Goal: Task Accomplishment & Management: Manage account settings

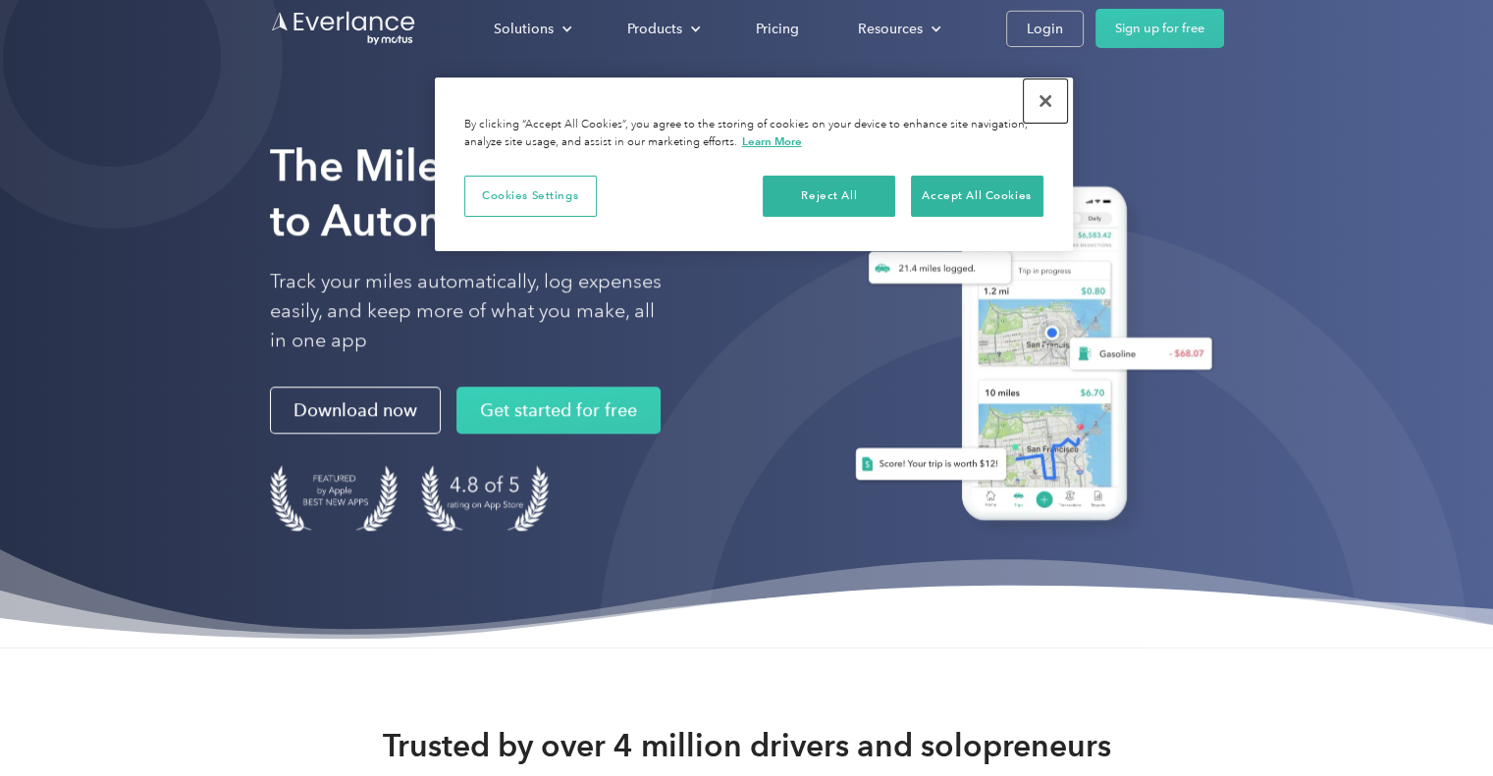
click at [1040, 99] on button "Close" at bounding box center [1045, 101] width 43 height 43
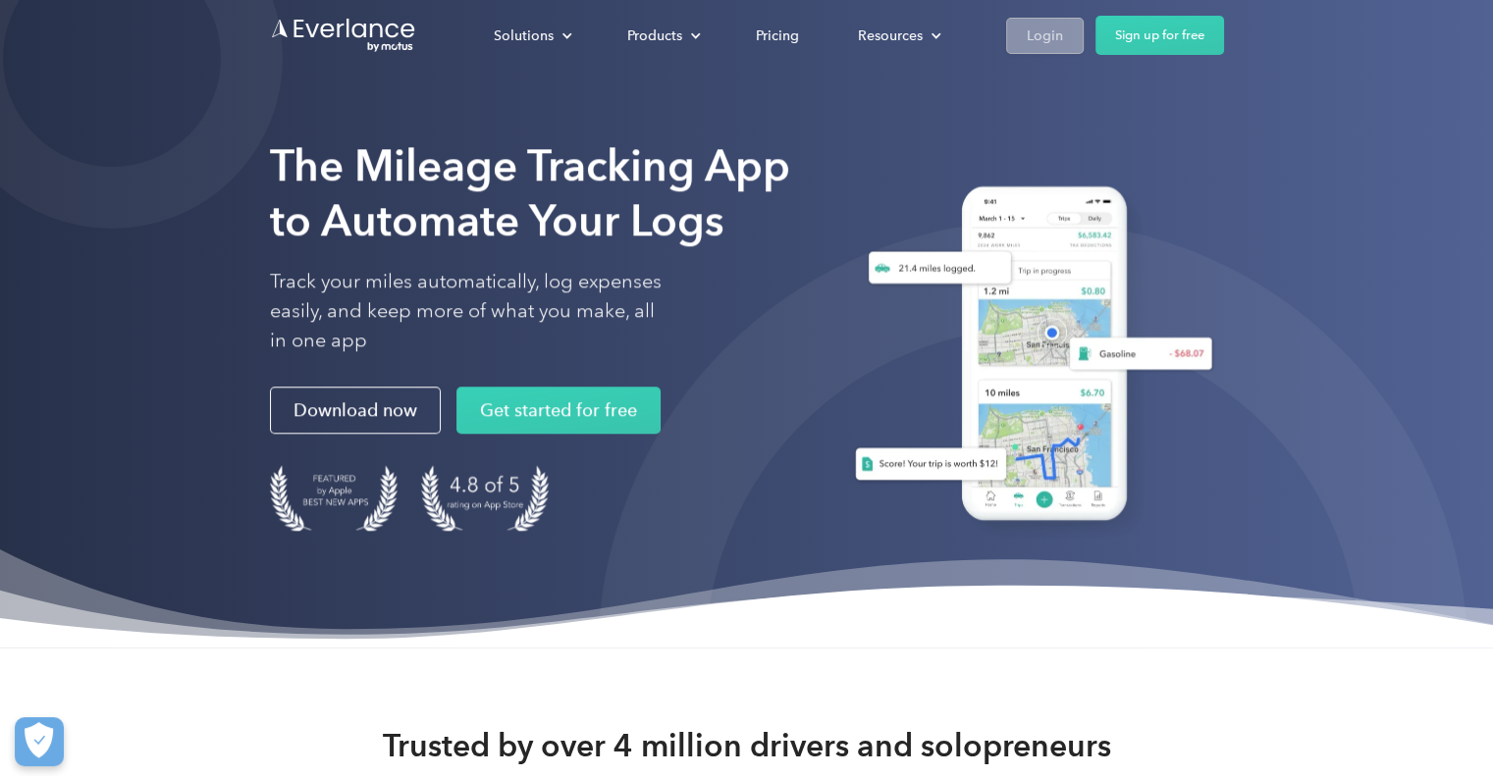
click at [1064, 30] on link "Login" at bounding box center [1045, 36] width 78 height 36
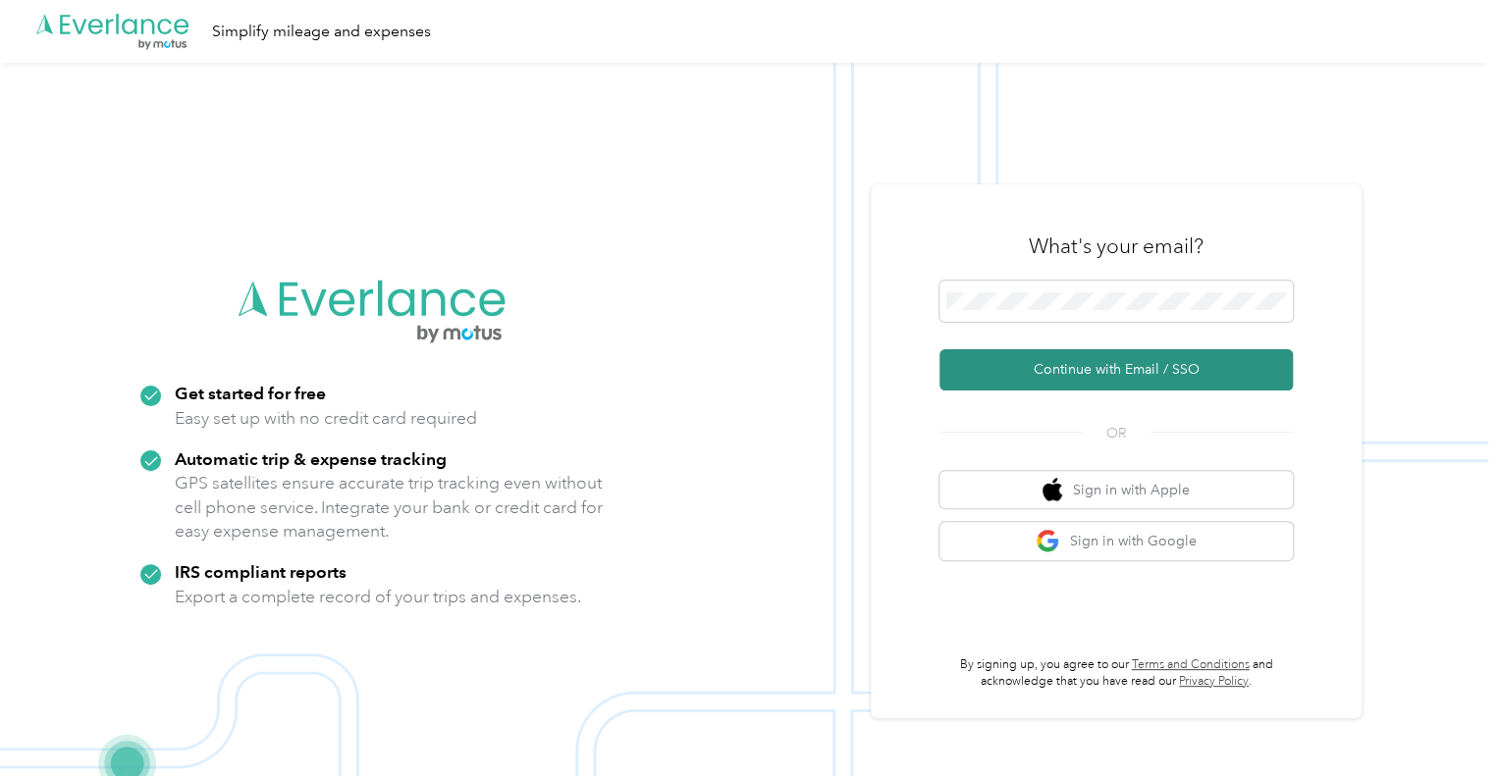
click at [1111, 360] on button "Continue with Email / SSO" at bounding box center [1115, 369] width 353 height 41
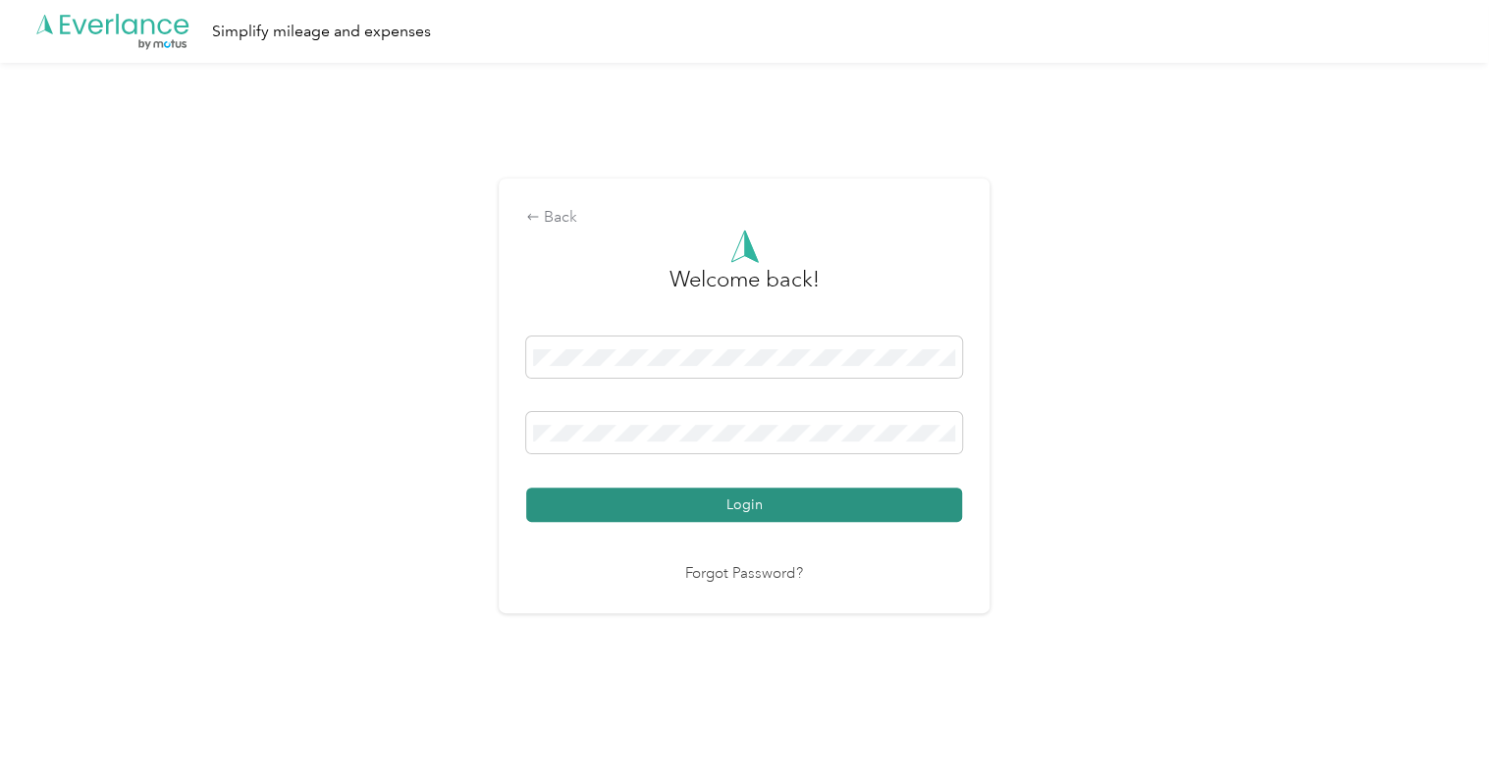
click at [584, 504] on button "Login" at bounding box center [744, 505] width 436 height 34
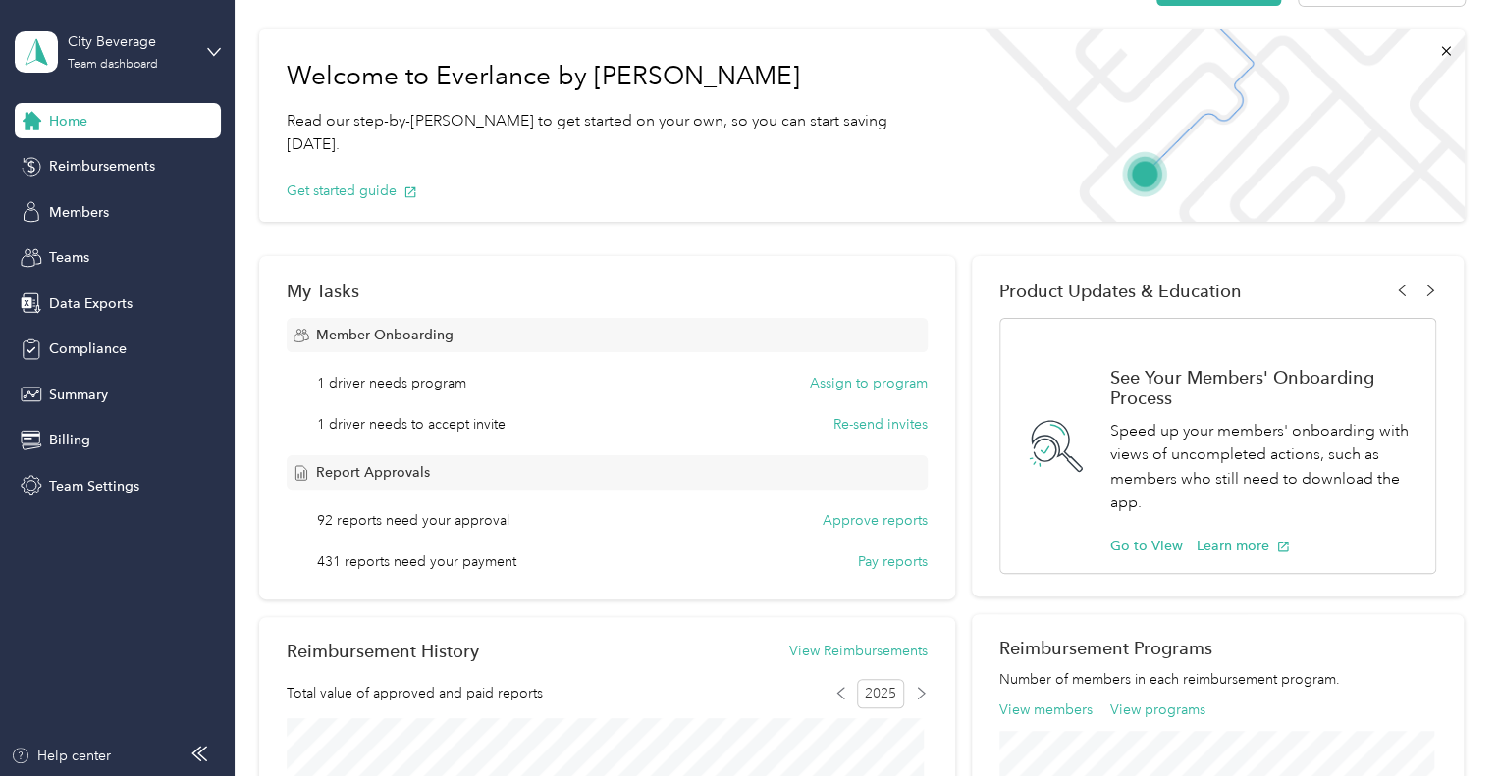
scroll to position [98, 0]
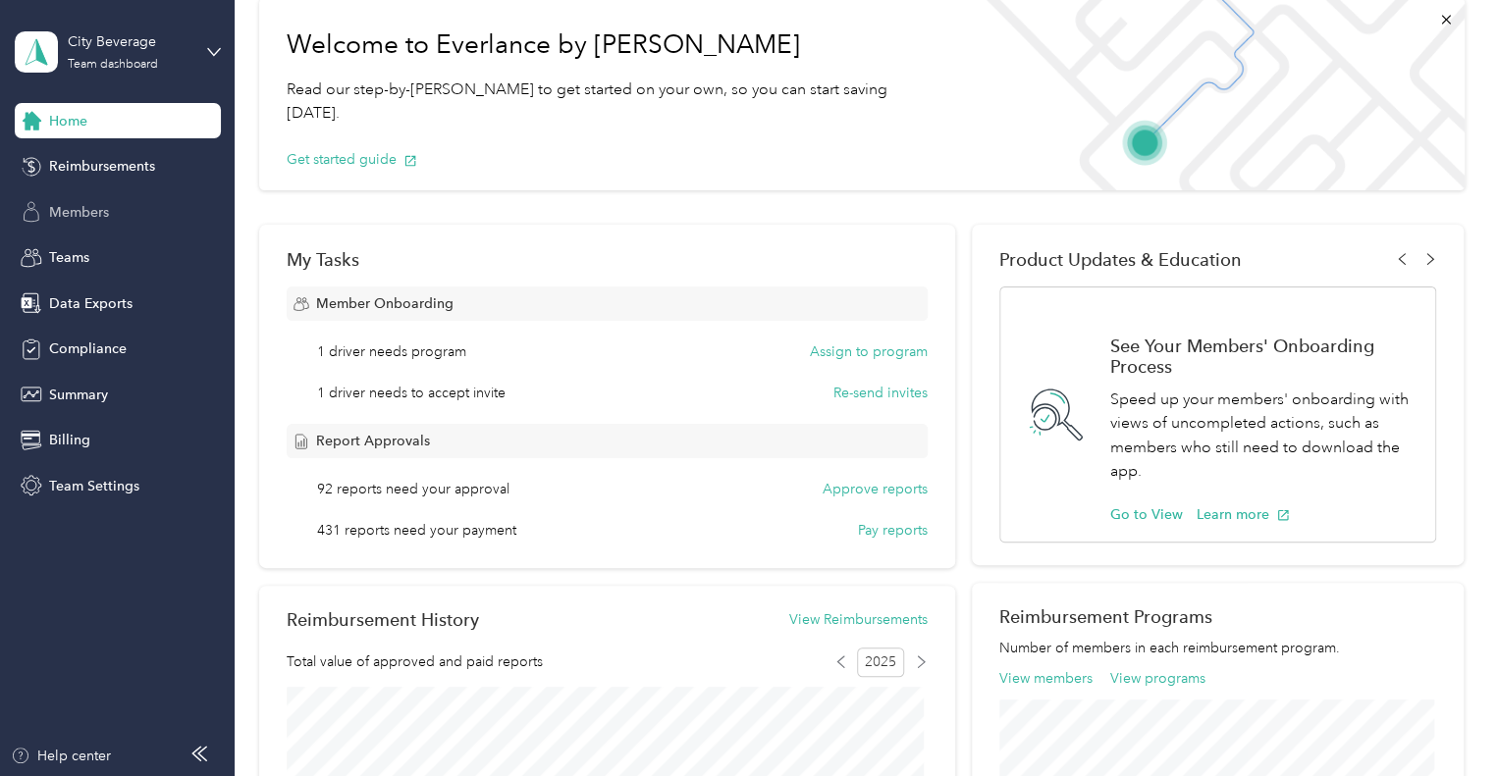
click at [64, 208] on span "Members" at bounding box center [79, 212] width 60 height 21
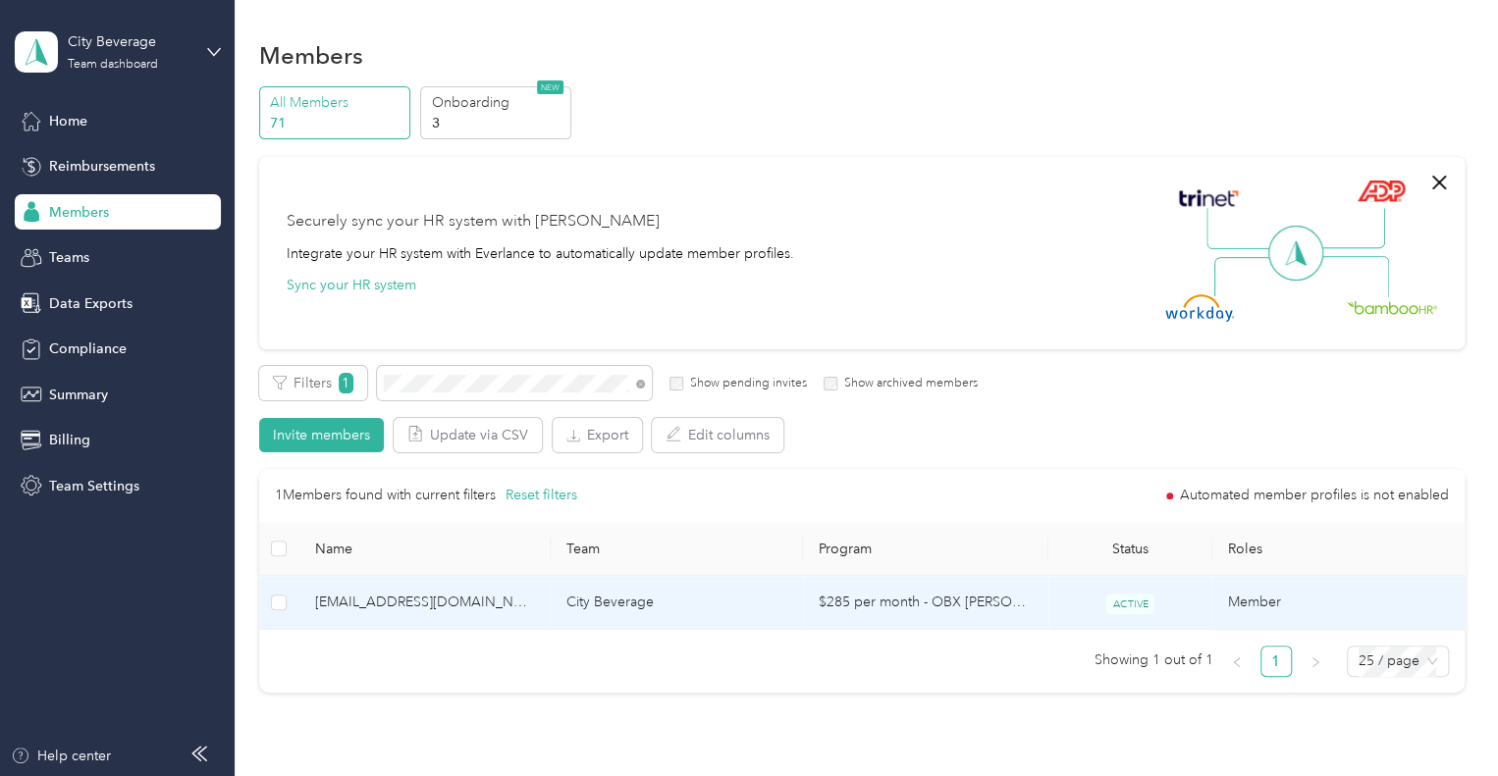
click at [441, 609] on span "landolew11@icloud.com" at bounding box center [425, 603] width 221 height 22
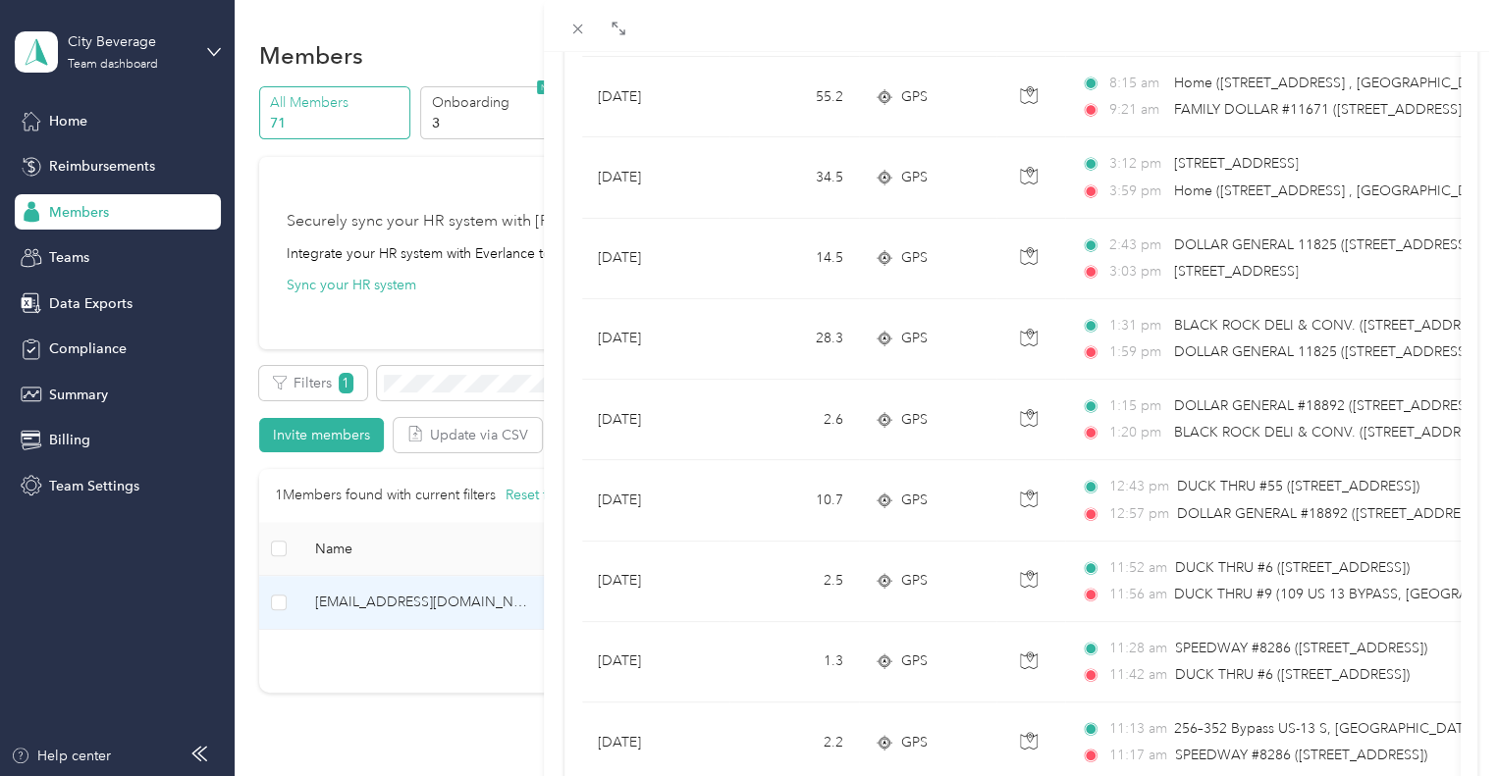
scroll to position [589, 0]
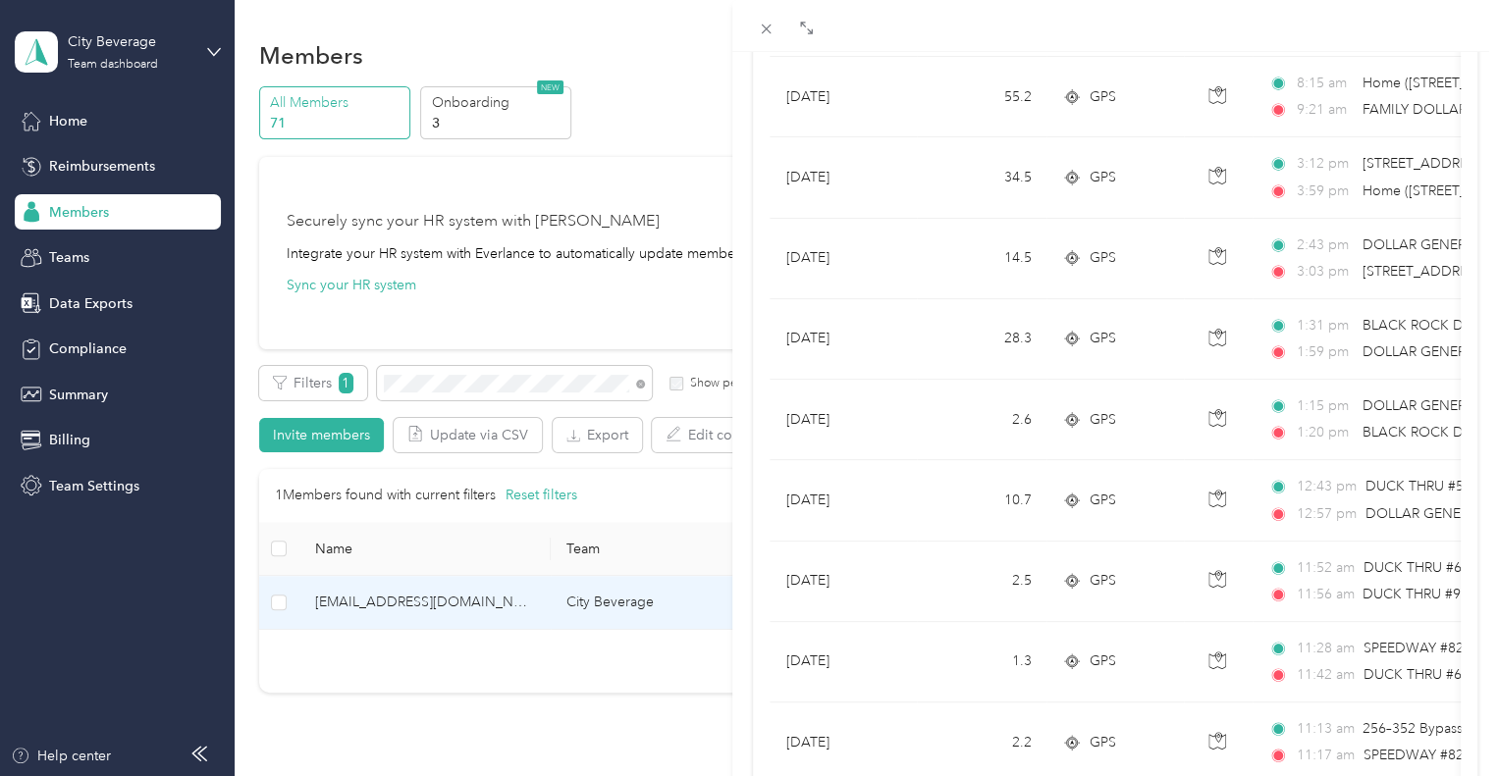
click at [486, 609] on div "landolew11@icloud.com Archive Trips Expenses Reports Member info Program Commut…" at bounding box center [749, 388] width 1498 height 776
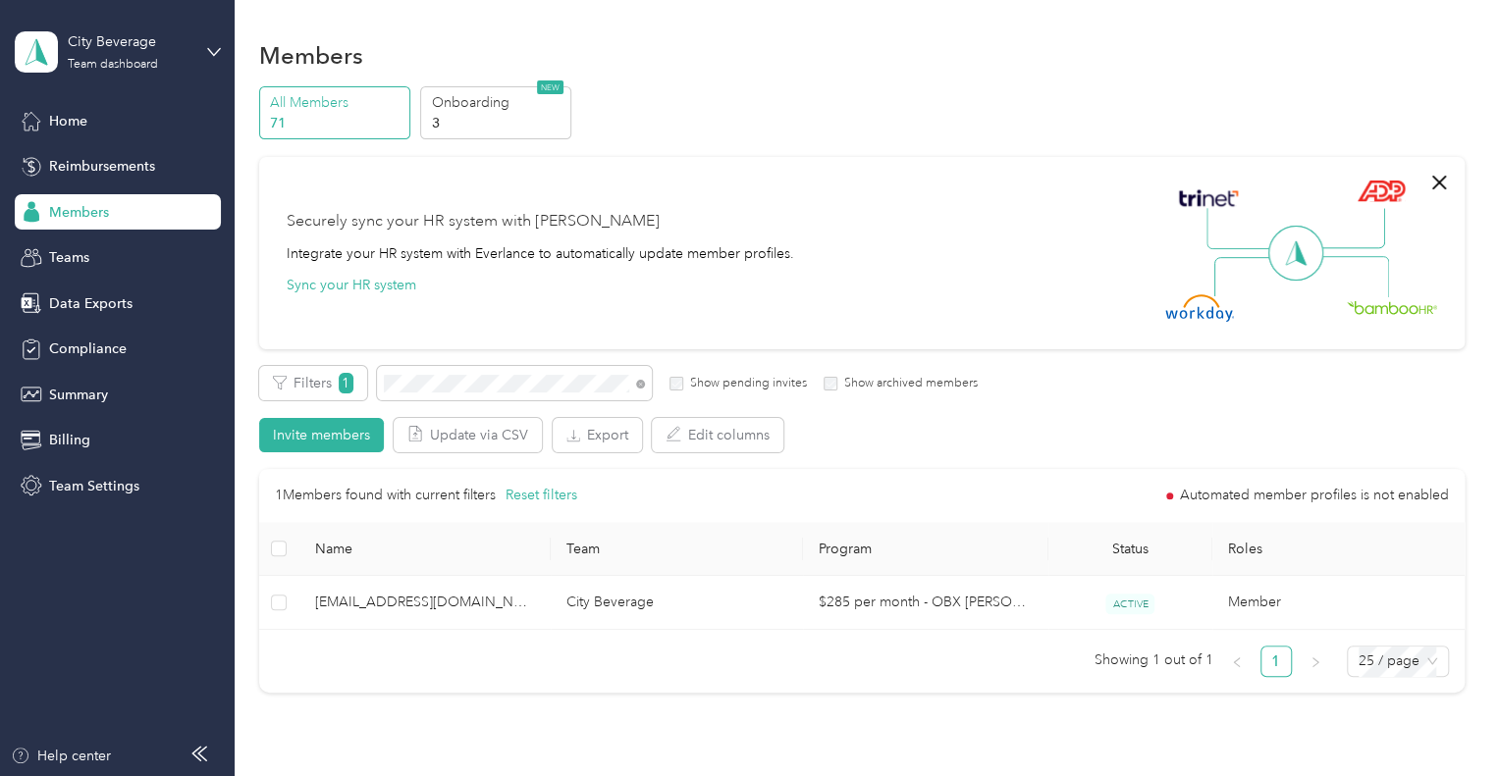
scroll to position [212, 0]
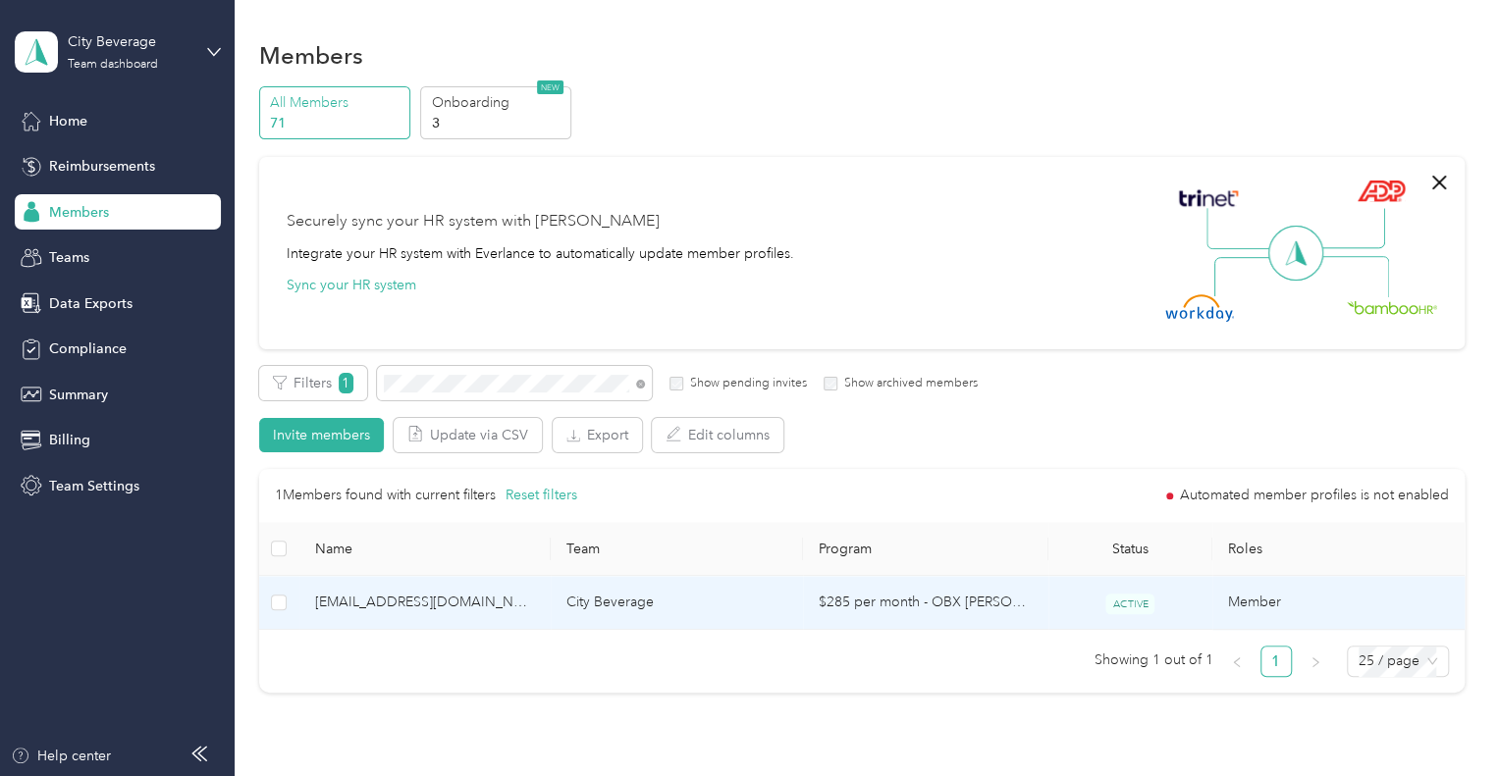
click at [1017, 609] on td "$285 per month - OBX Bev FAVR Plan B 2024" at bounding box center [925, 603] width 245 height 54
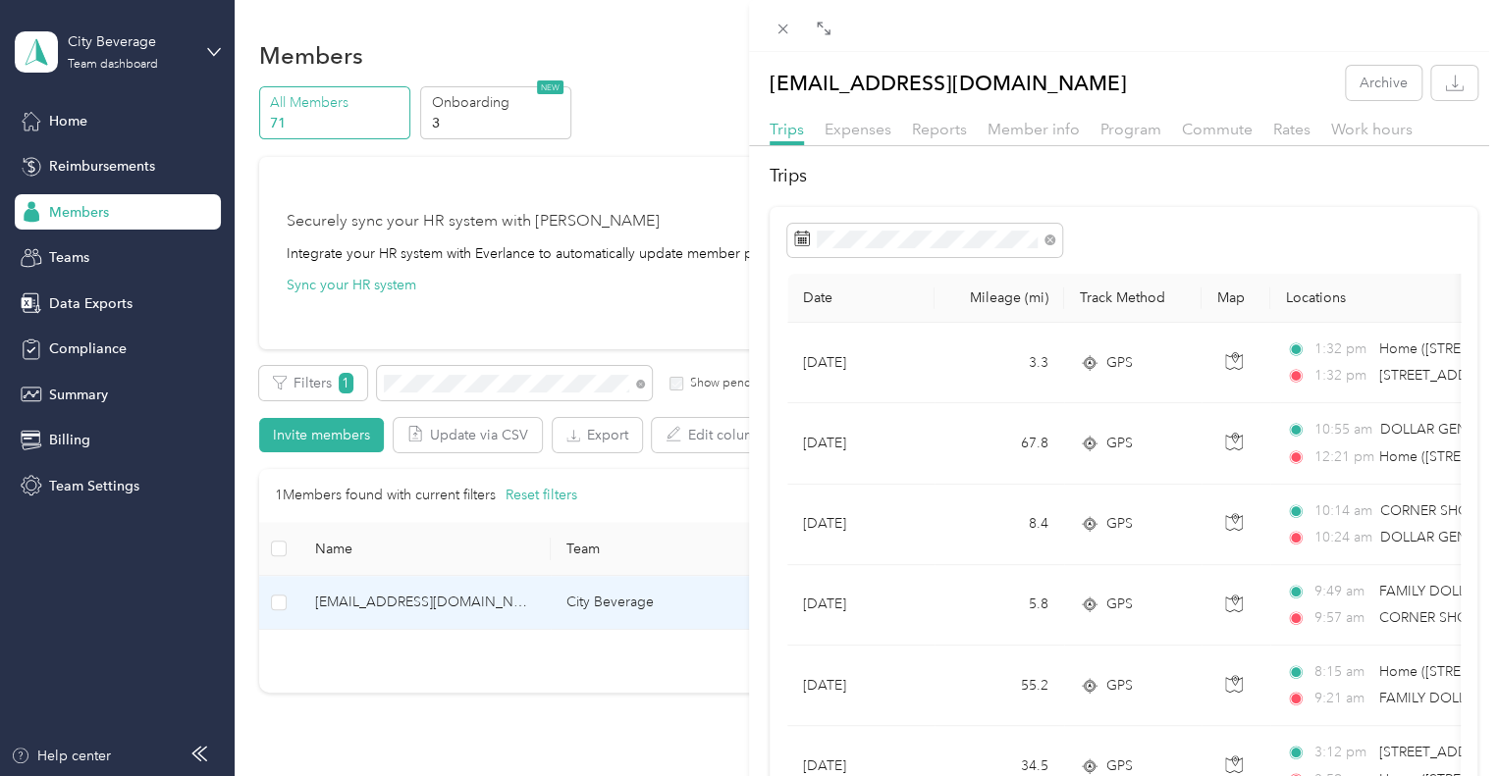
click at [274, 601] on div "landolew11@icloud.com Archive Trips Expenses Reports Member info Program Commut…" at bounding box center [749, 388] width 1498 height 776
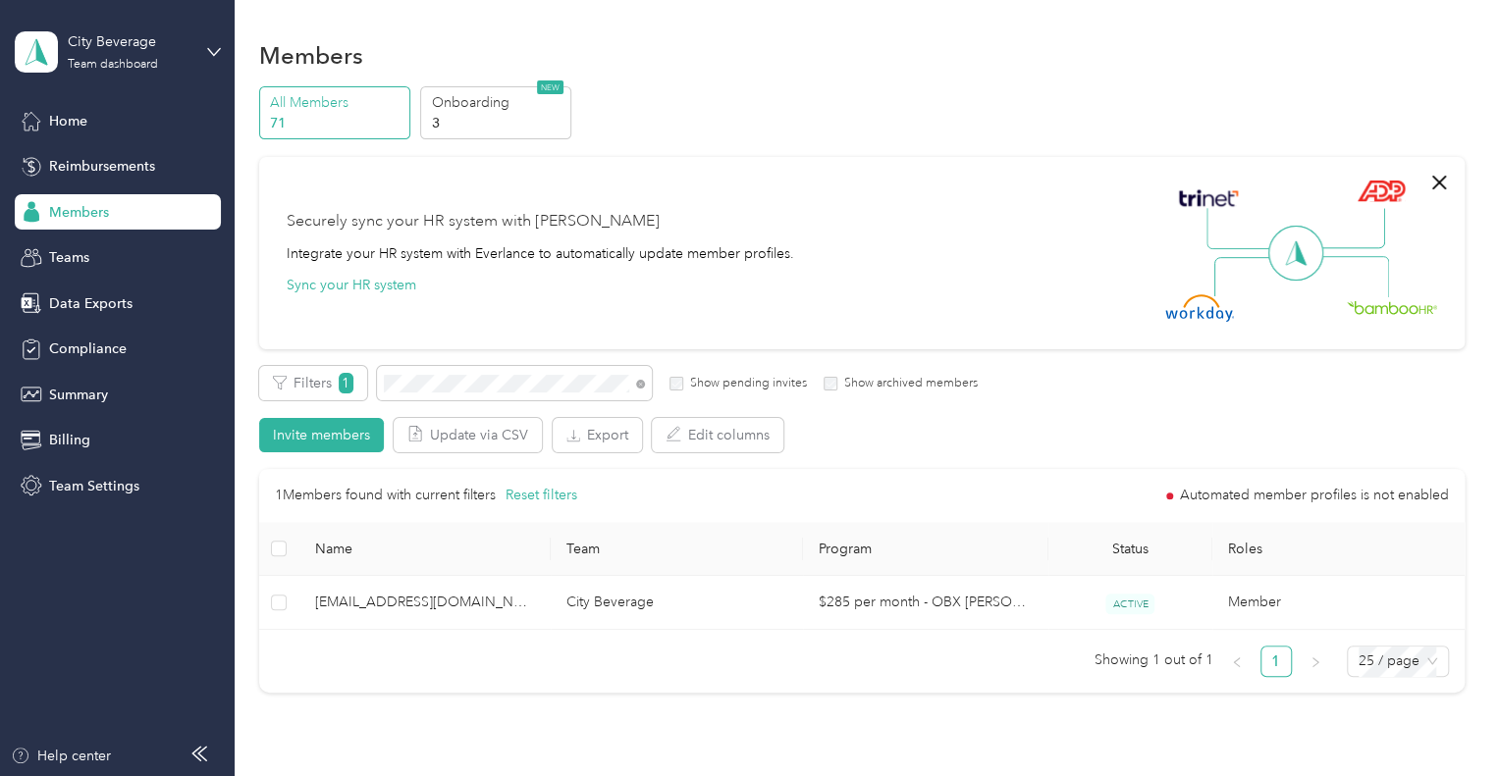
click at [75, 210] on span "Members" at bounding box center [79, 212] width 60 height 21
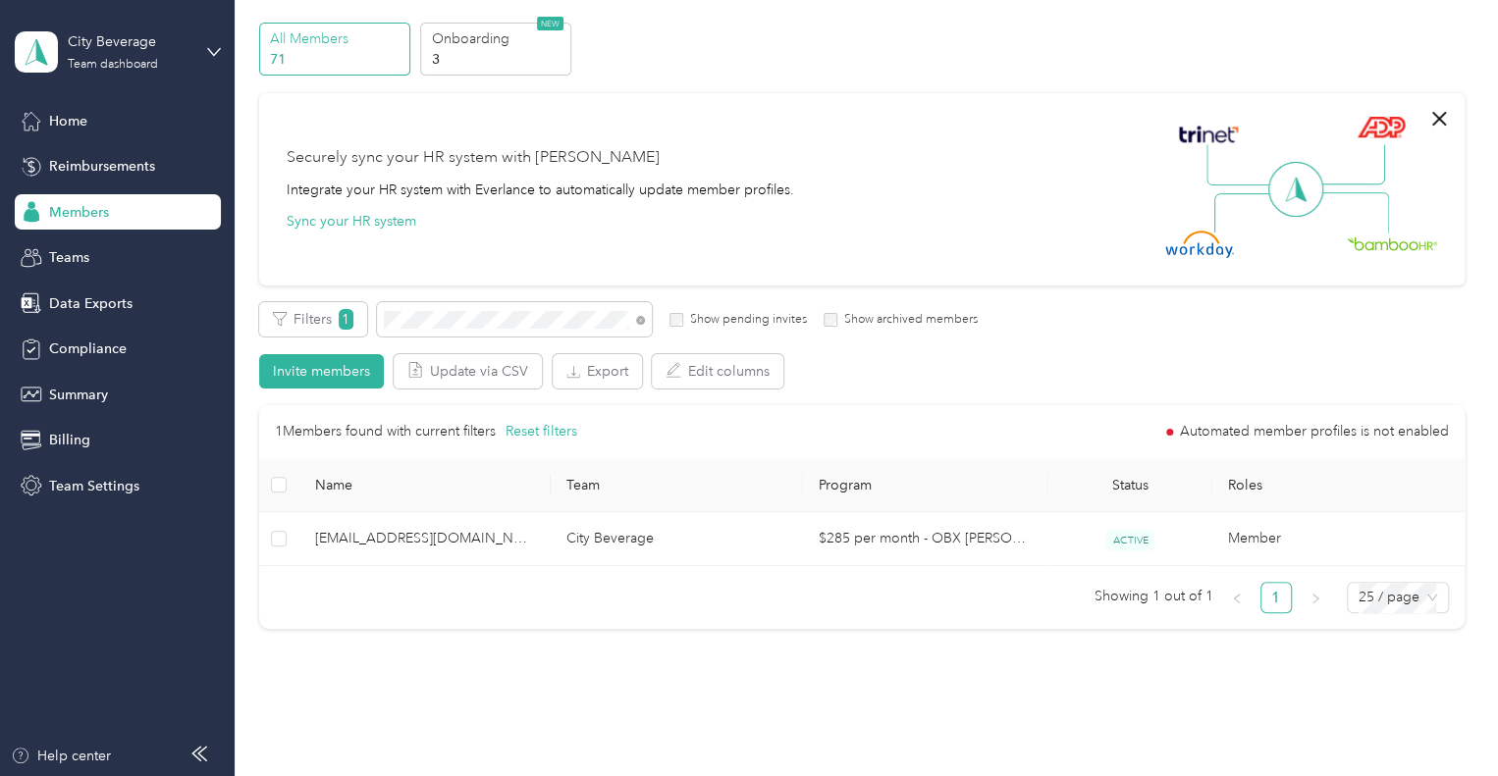
scroll to position [98, 0]
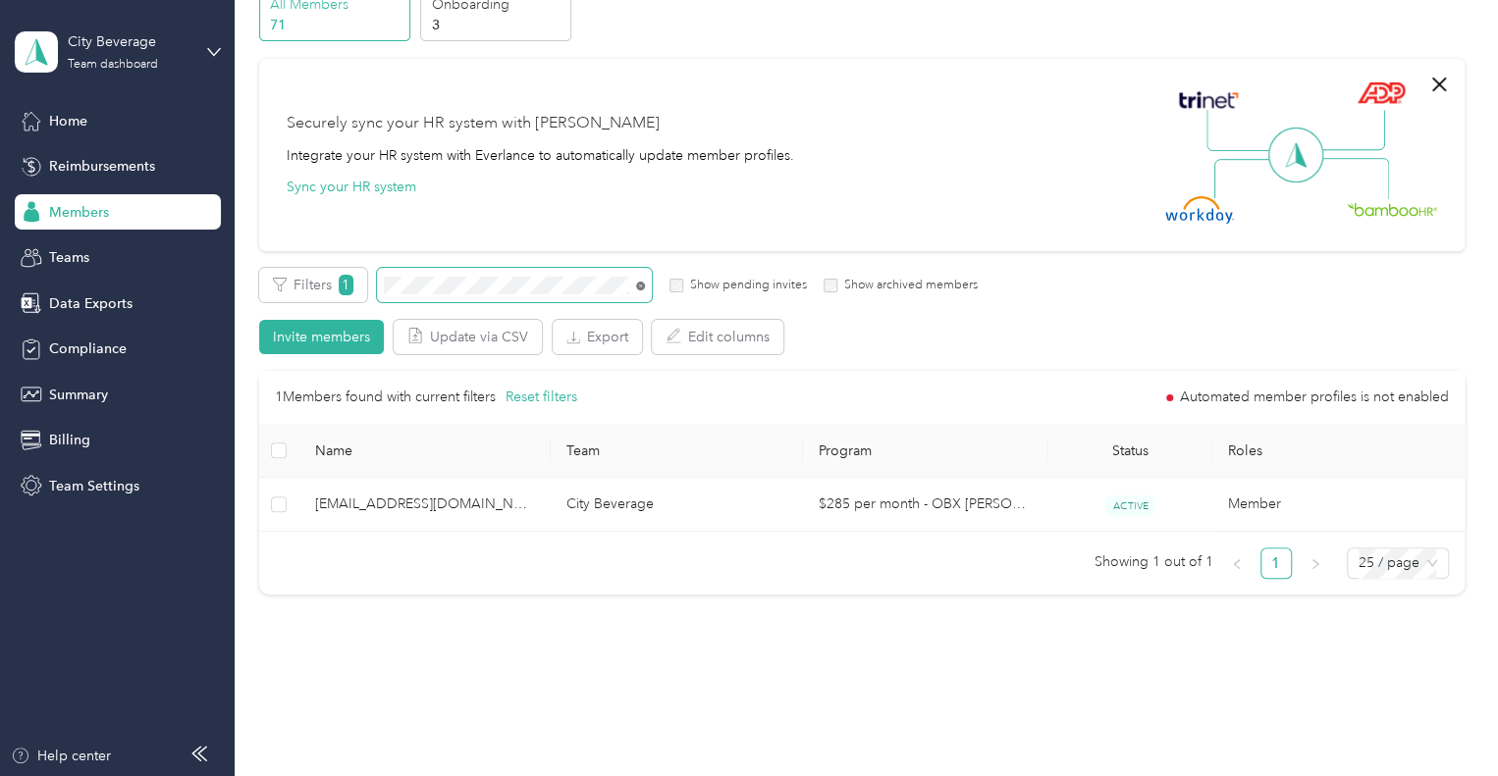
click at [640, 285] on icon at bounding box center [640, 286] width 9 height 9
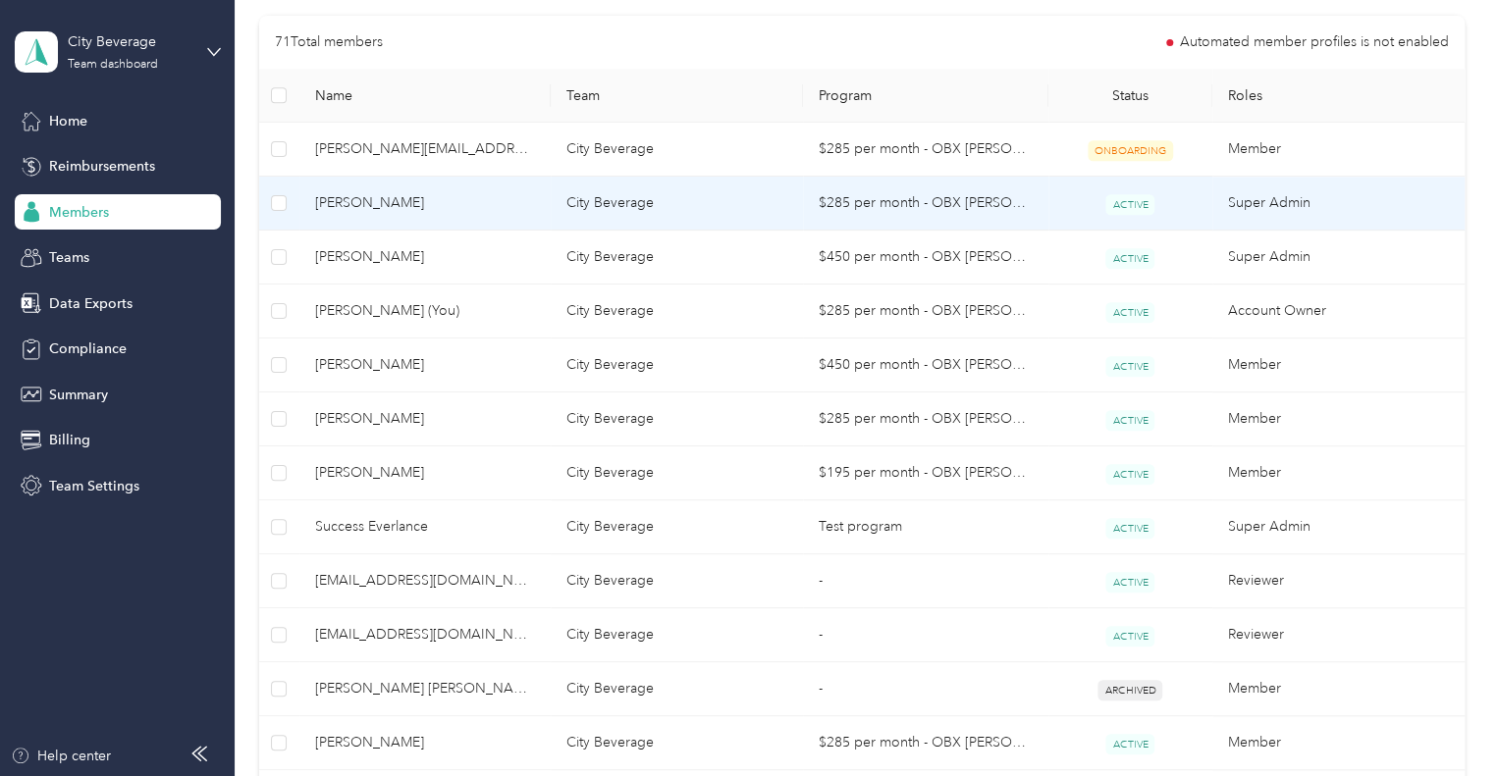
scroll to position [294, 0]
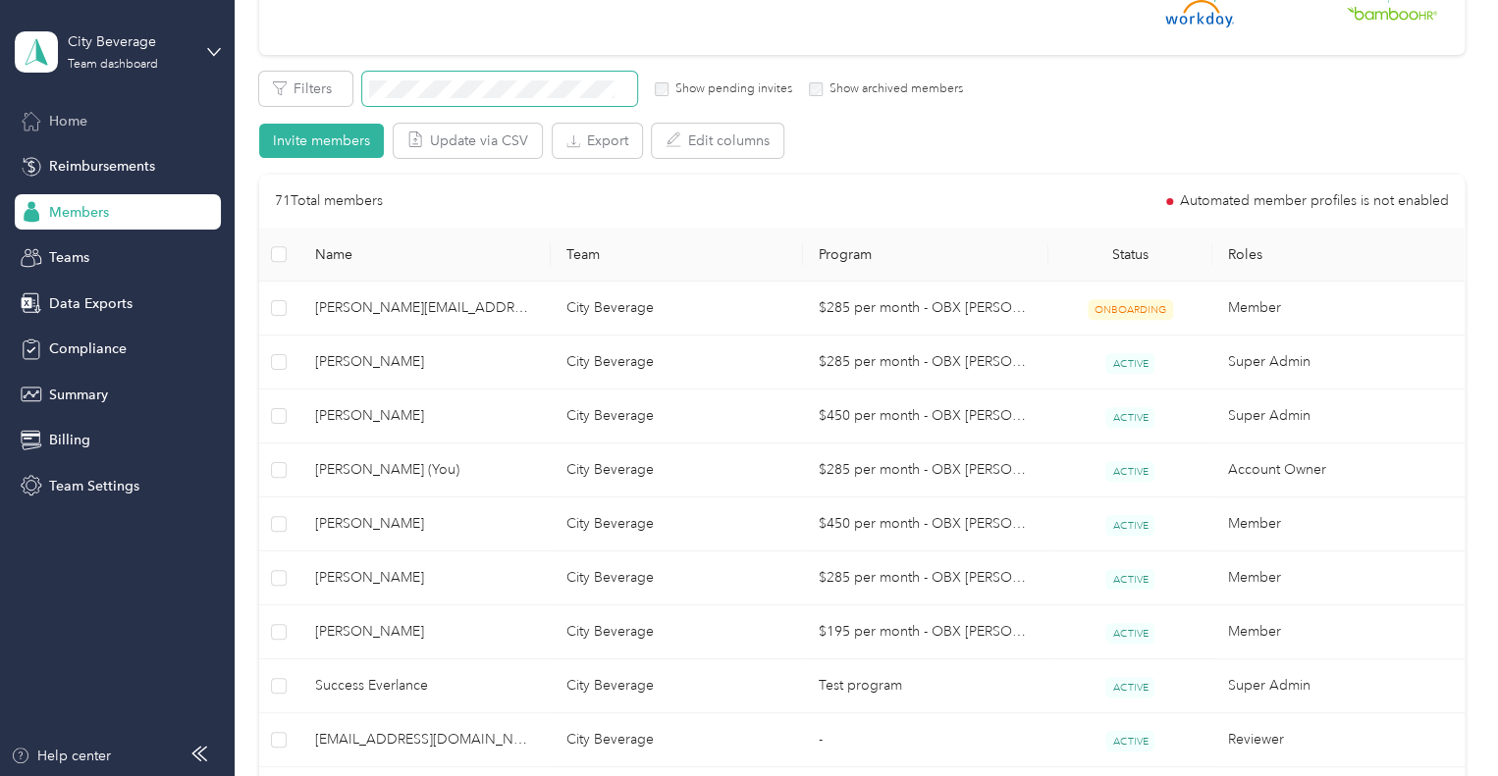
click at [71, 117] on span "Home" at bounding box center [68, 121] width 38 height 21
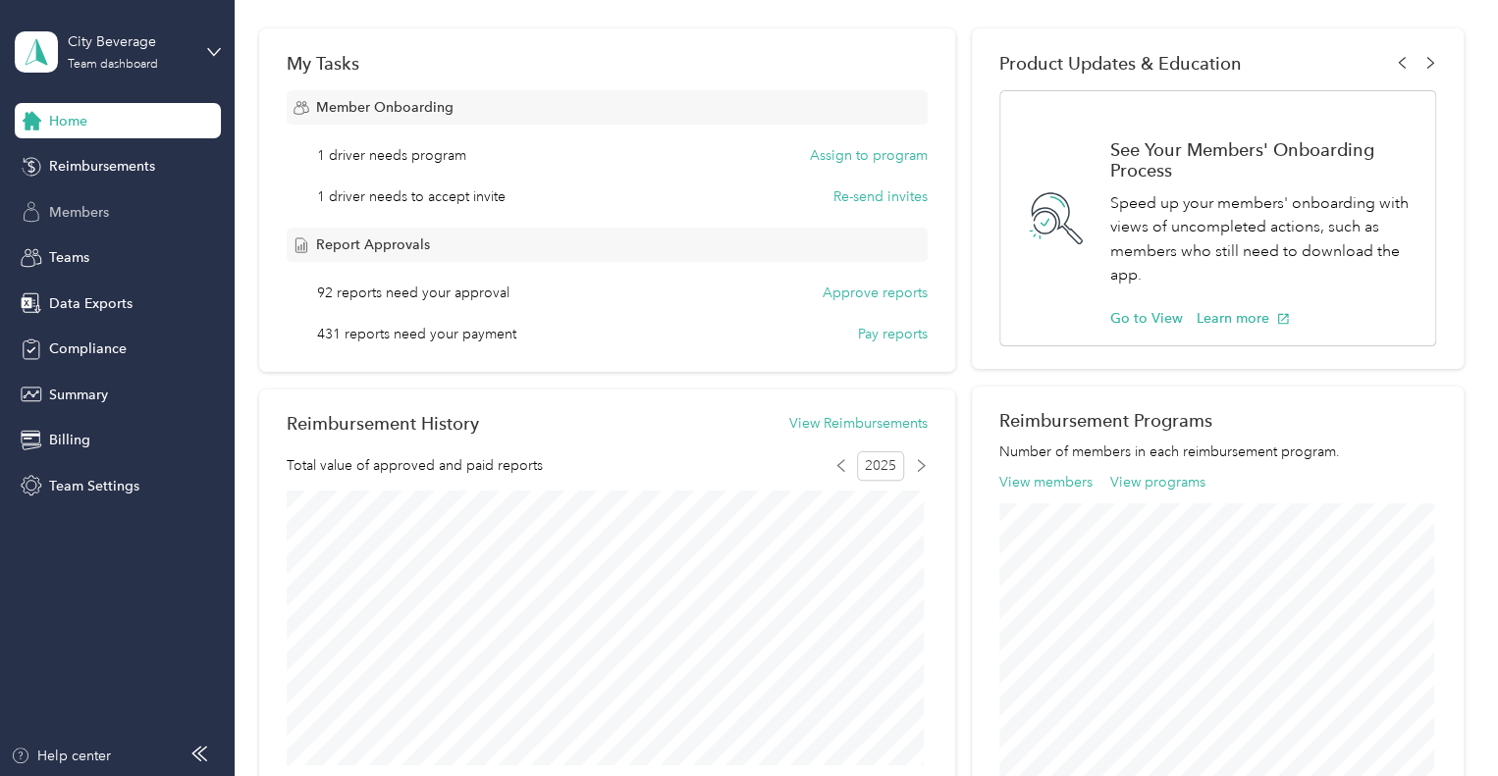
click at [86, 205] on span "Members" at bounding box center [79, 212] width 60 height 21
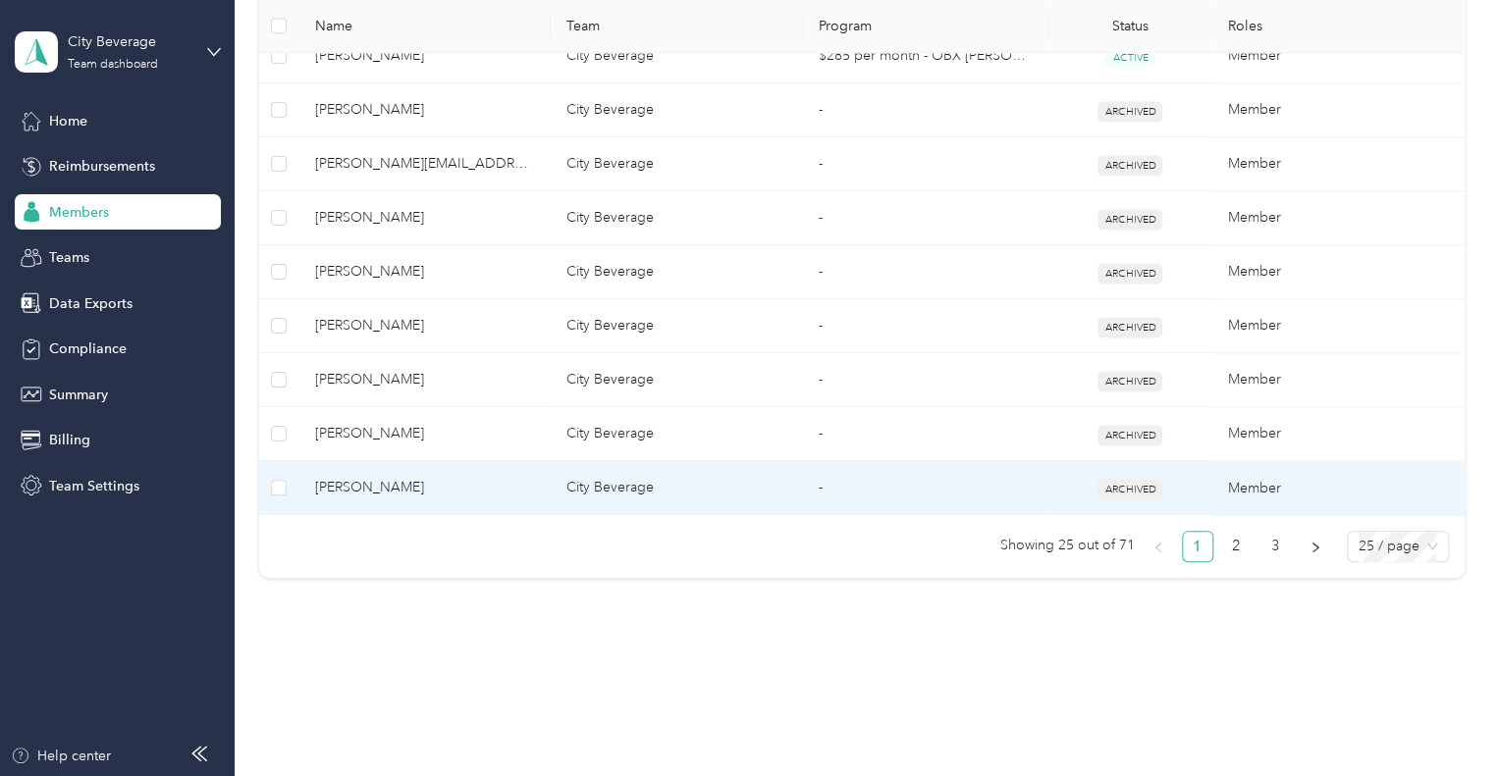
scroll to position [1426, 0]
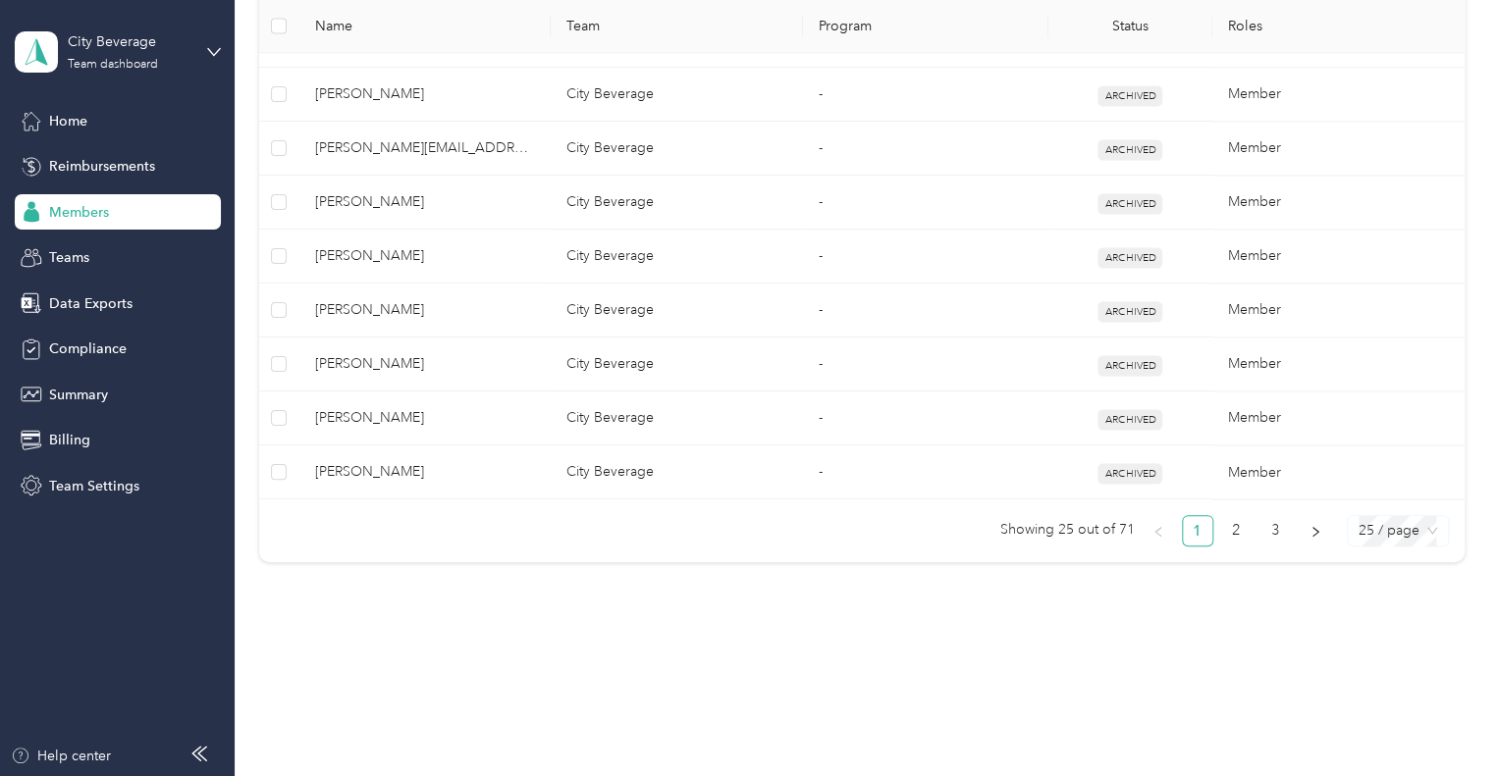
click at [1386, 525] on span "25 / page" at bounding box center [1397, 530] width 79 height 29
click at [1388, 603] on div "50 / page" at bounding box center [1397, 602] width 70 height 22
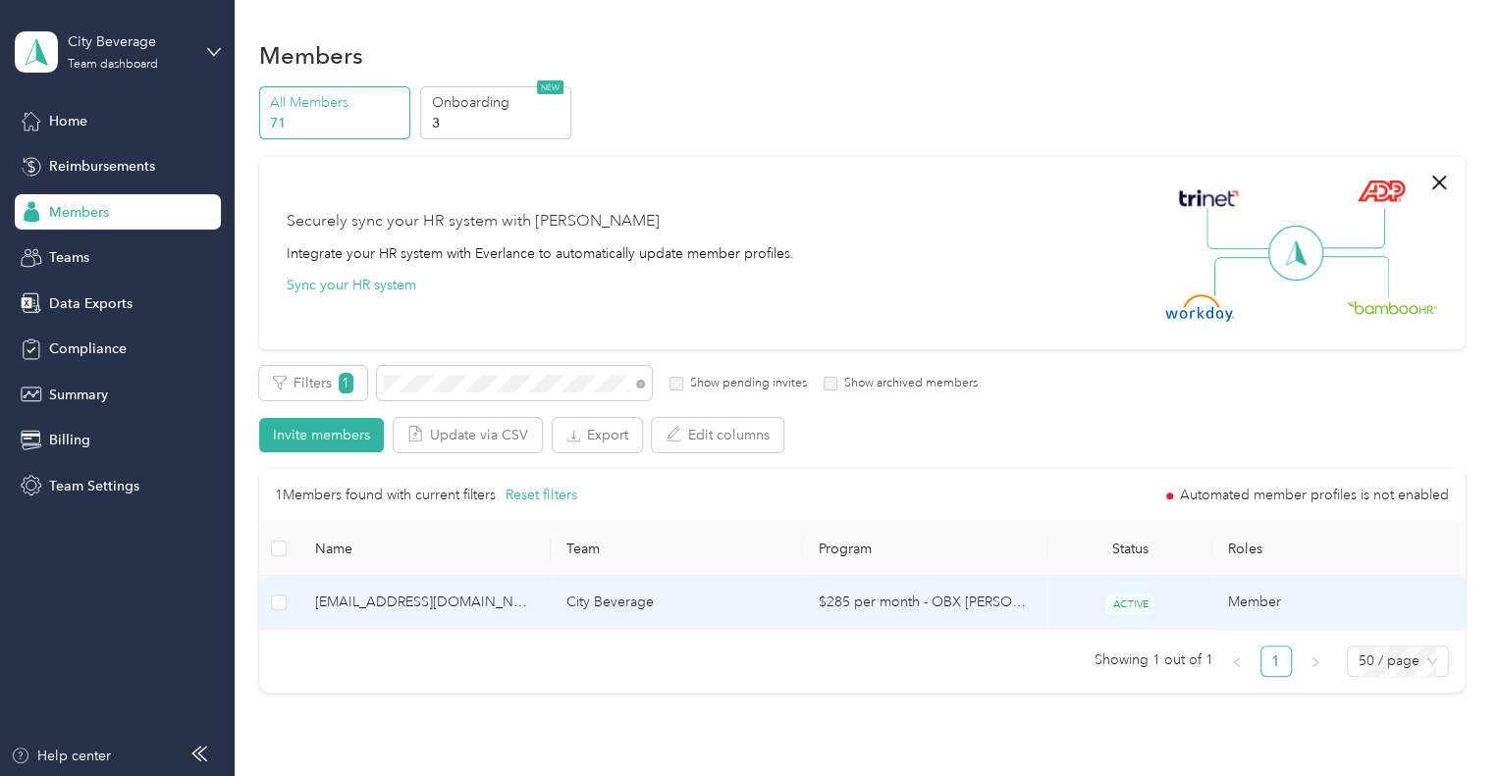
click at [431, 614] on td "landolew11@icloud.com" at bounding box center [425, 603] width 252 height 54
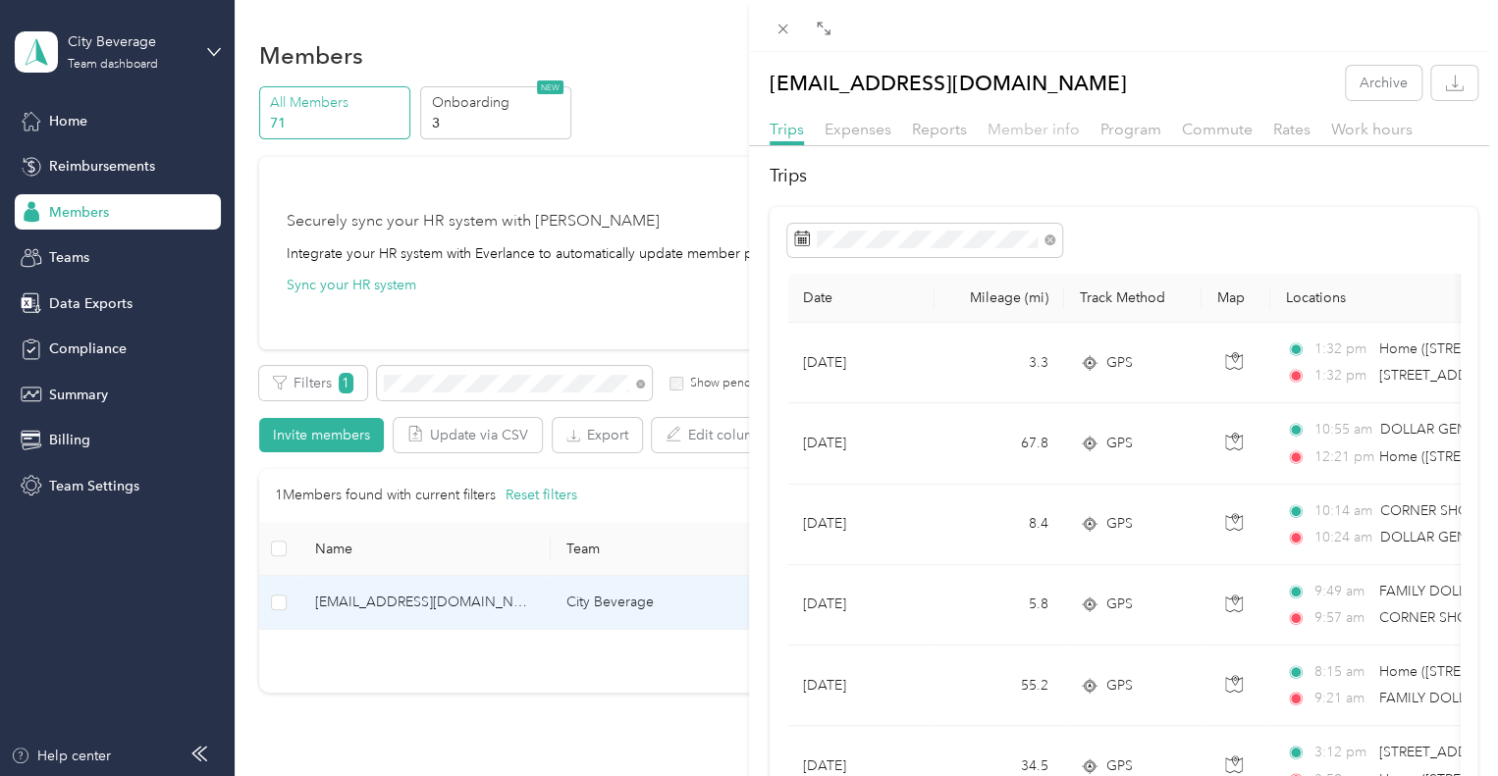
click at [1037, 129] on span "Member info" at bounding box center [1033, 129] width 92 height 19
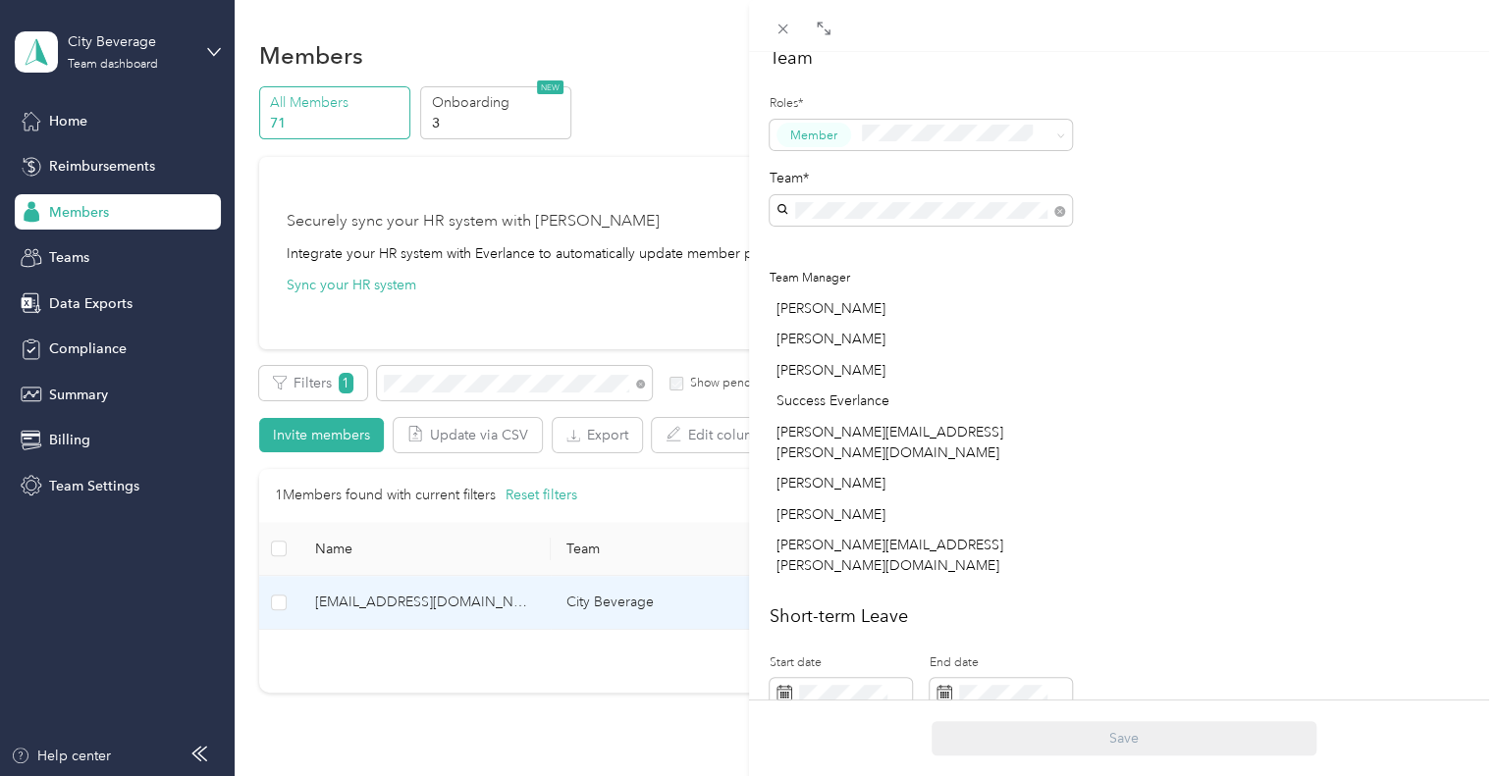
scroll to position [817, 0]
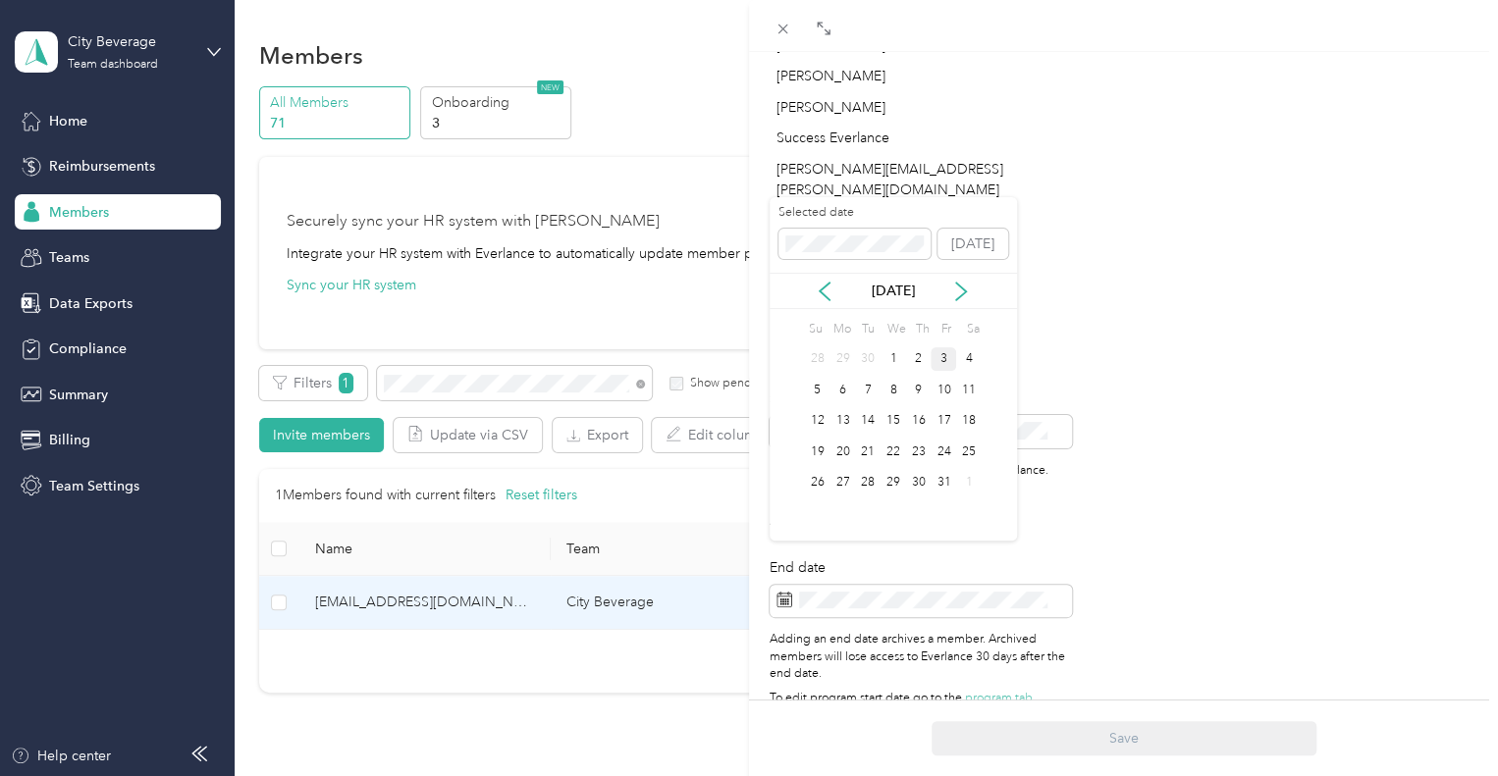
click at [942, 353] on div "3" at bounding box center [943, 359] width 26 height 25
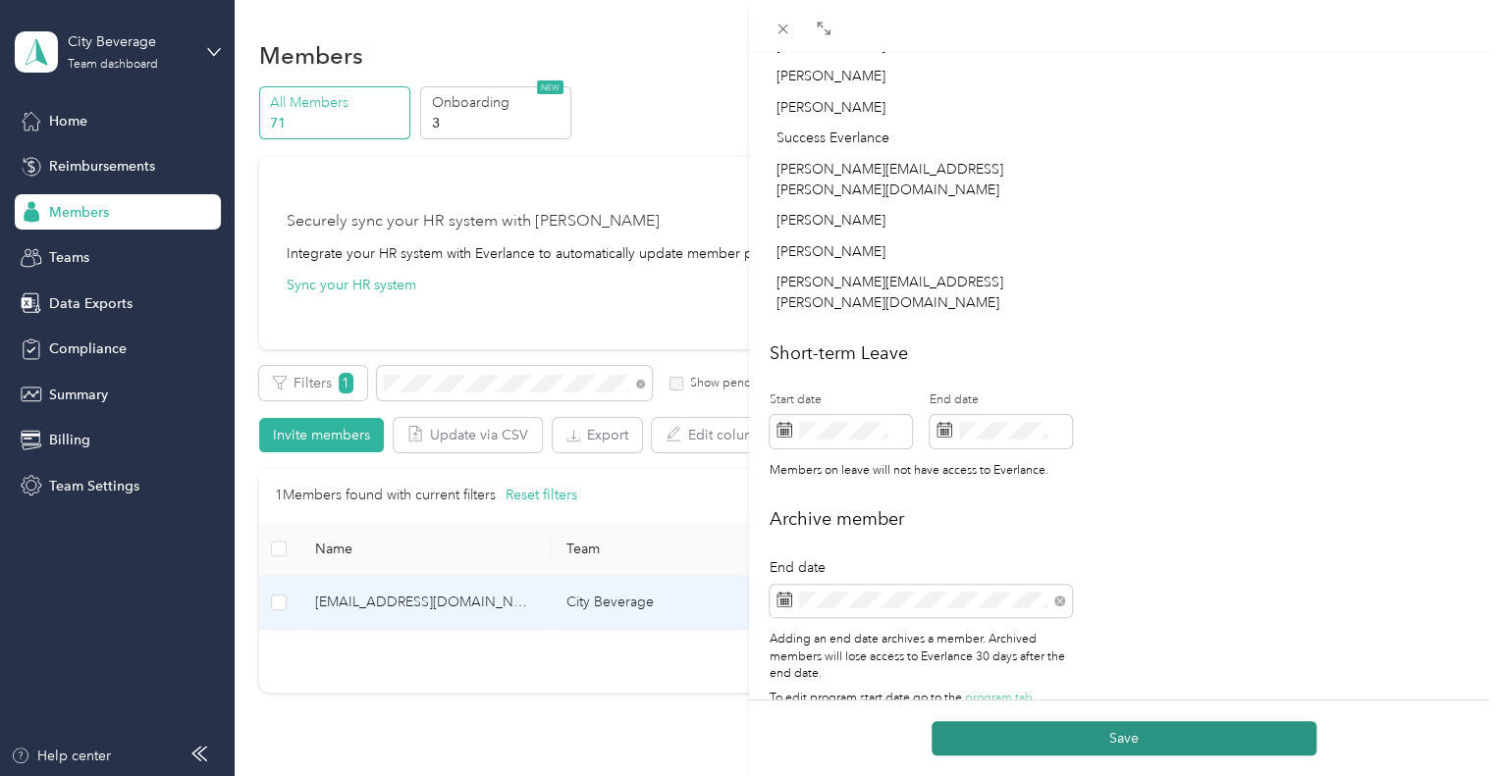
click at [1127, 739] on button "Save" at bounding box center [1123, 738] width 385 height 34
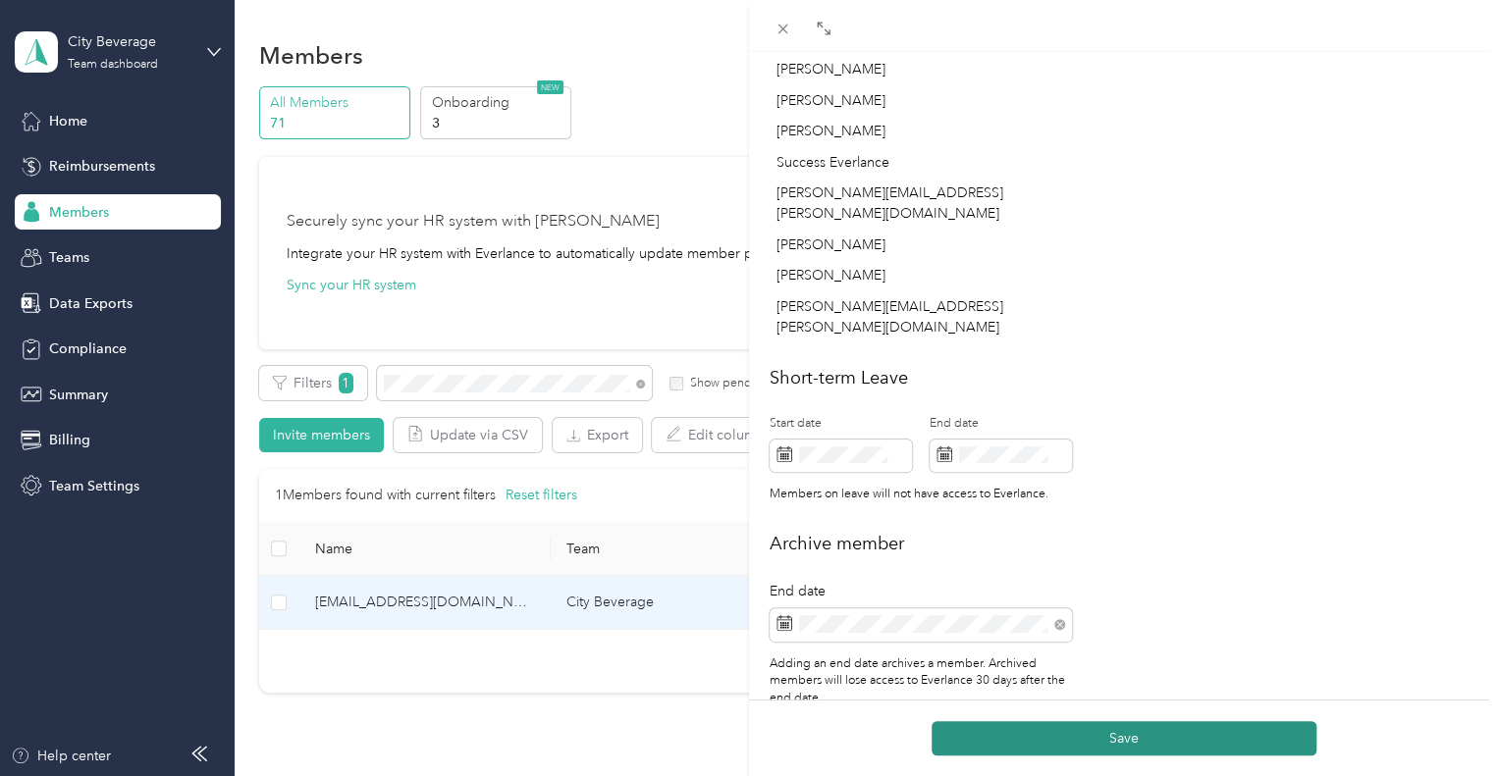
scroll to position [840, 0]
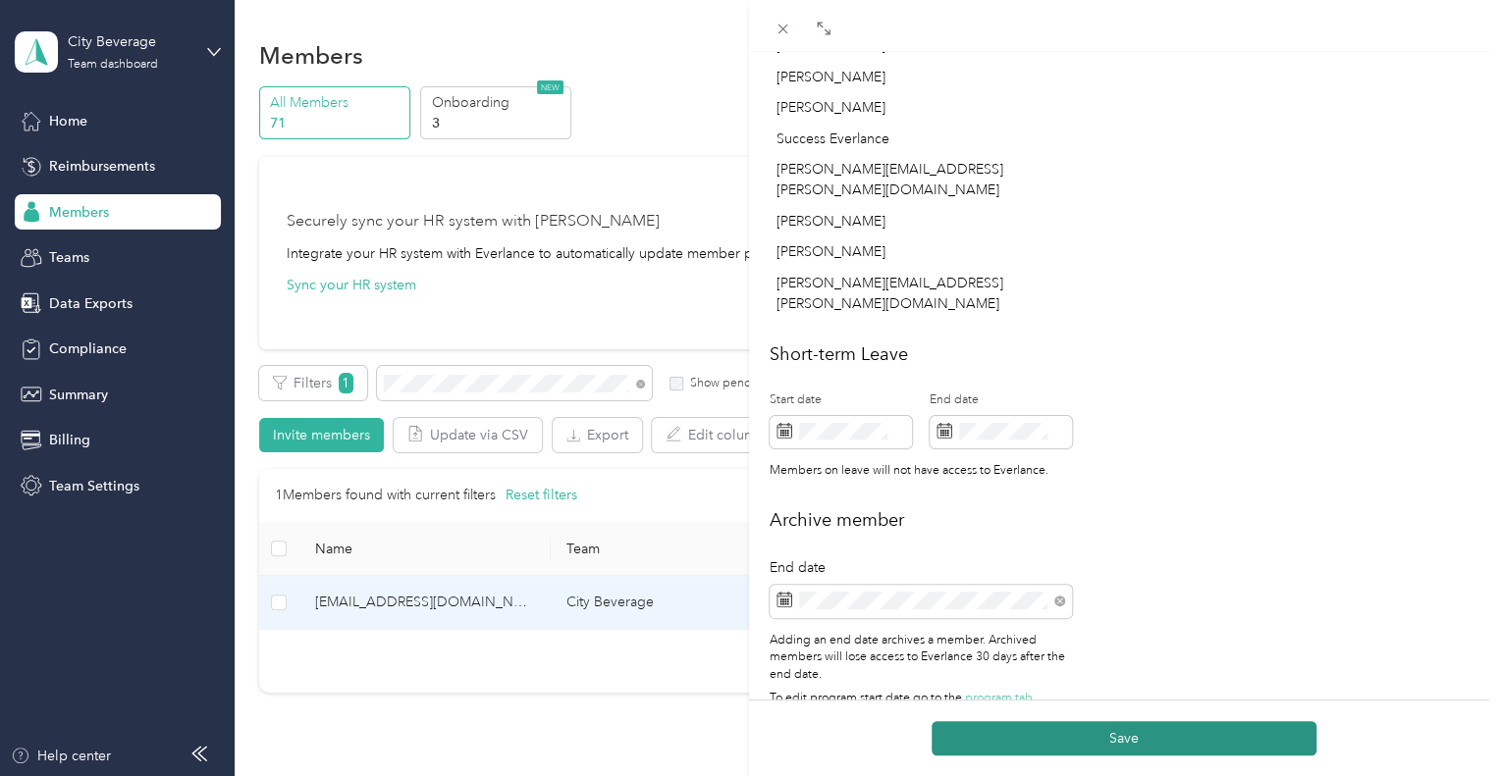
click at [1068, 741] on button "Save" at bounding box center [1123, 738] width 385 height 34
click at [1132, 732] on button "Save" at bounding box center [1123, 738] width 385 height 34
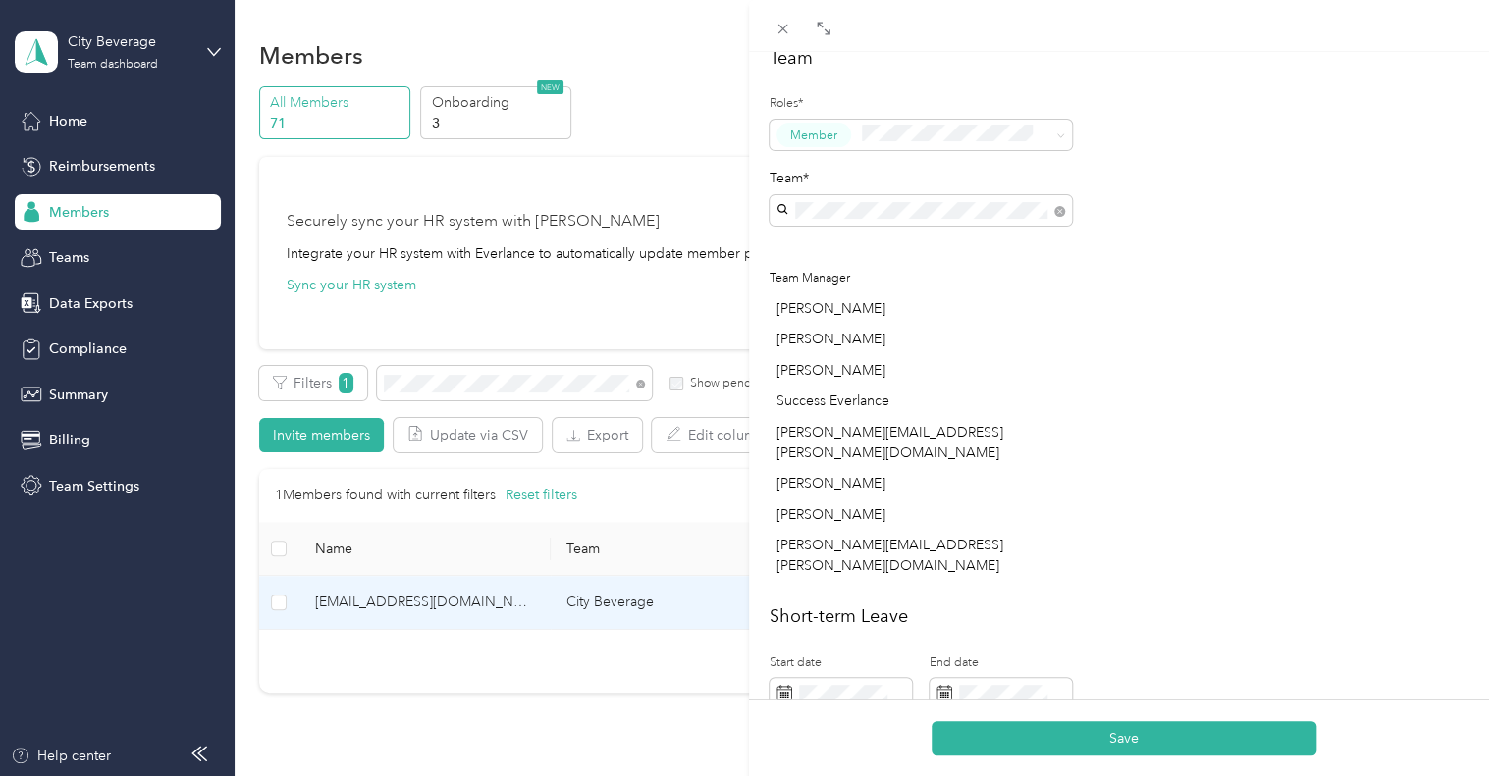
scroll to position [687, 0]
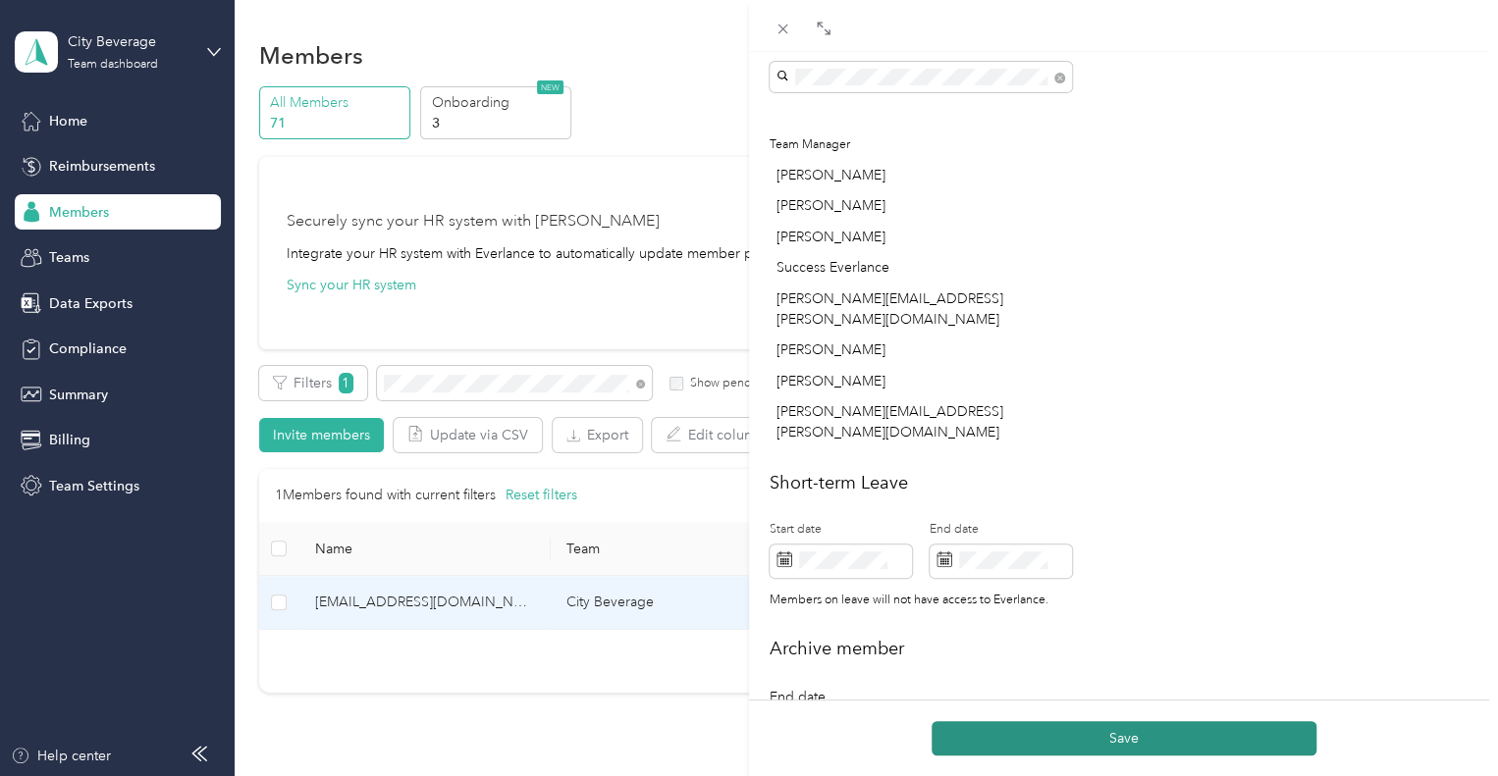
click at [1139, 745] on button "Save" at bounding box center [1123, 738] width 385 height 34
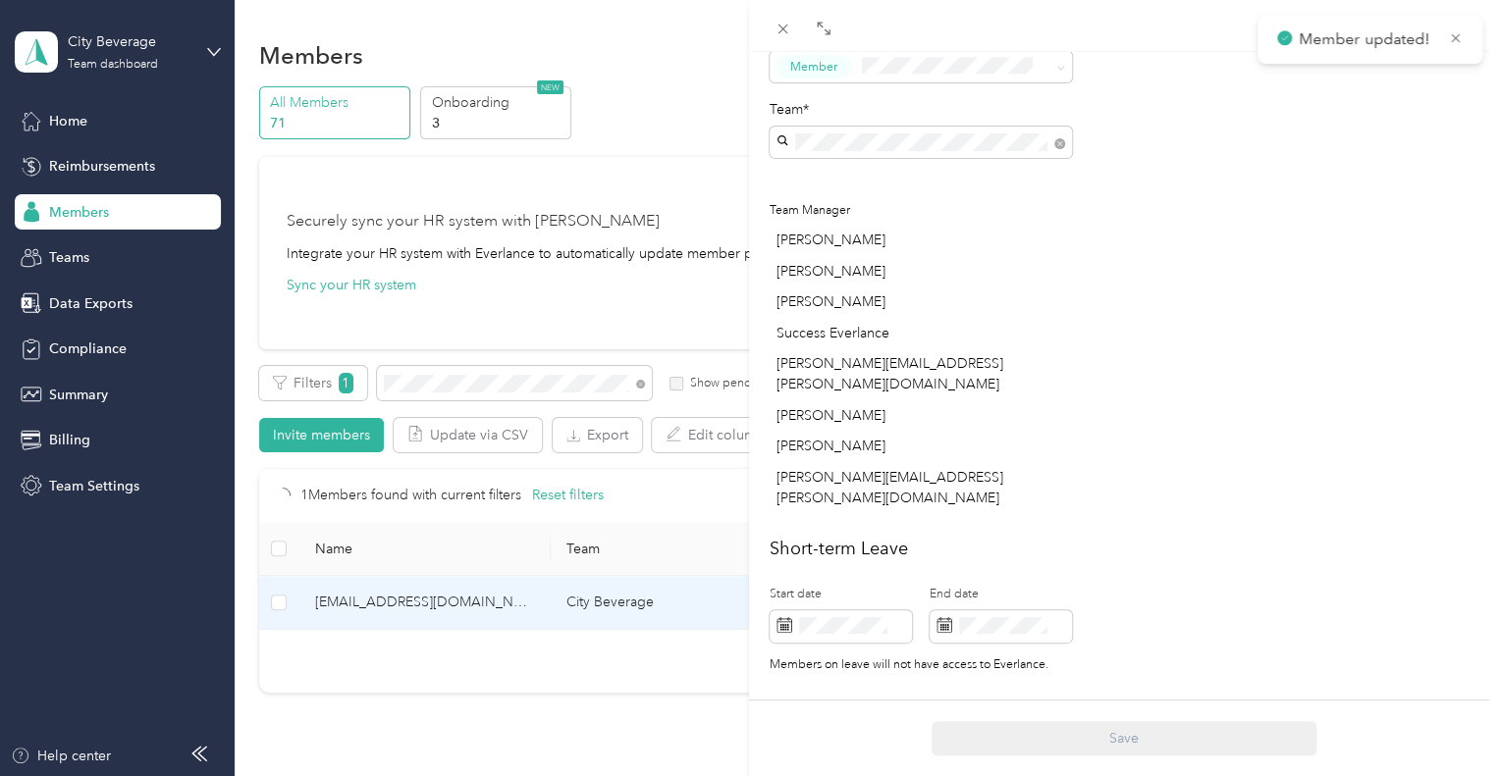
scroll to position [754, 0]
